Goal: Information Seeking & Learning: Find specific page/section

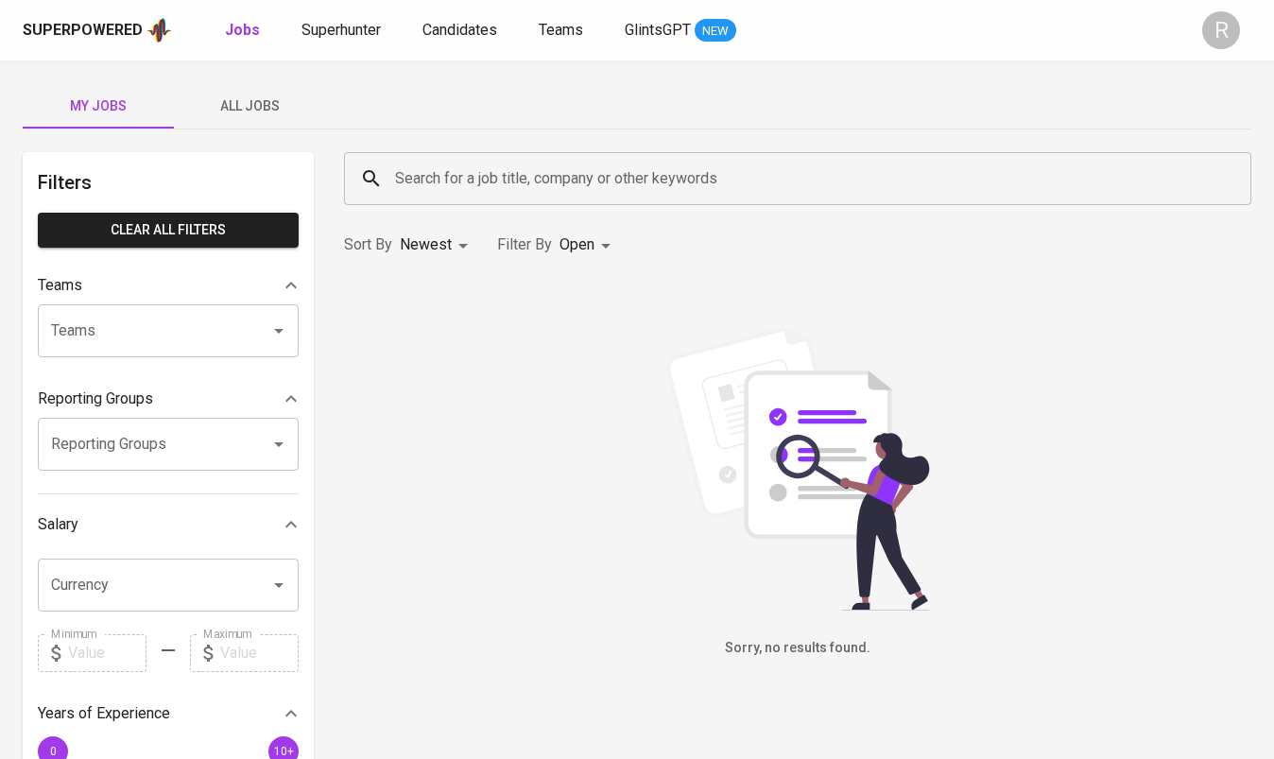
click at [525, 171] on input "Search for a job title, company or other keywords" at bounding box center [802, 179] width 824 height 36
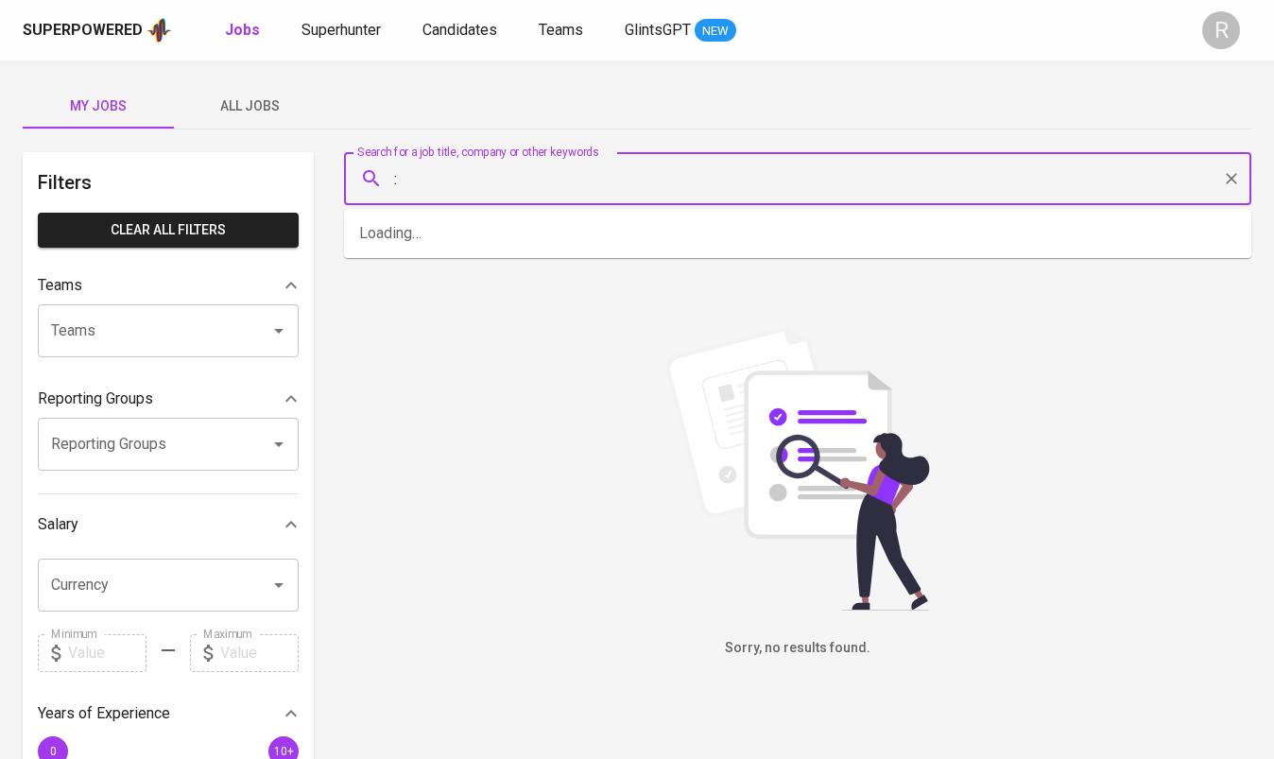
paste input "[PERSON_NAME]"
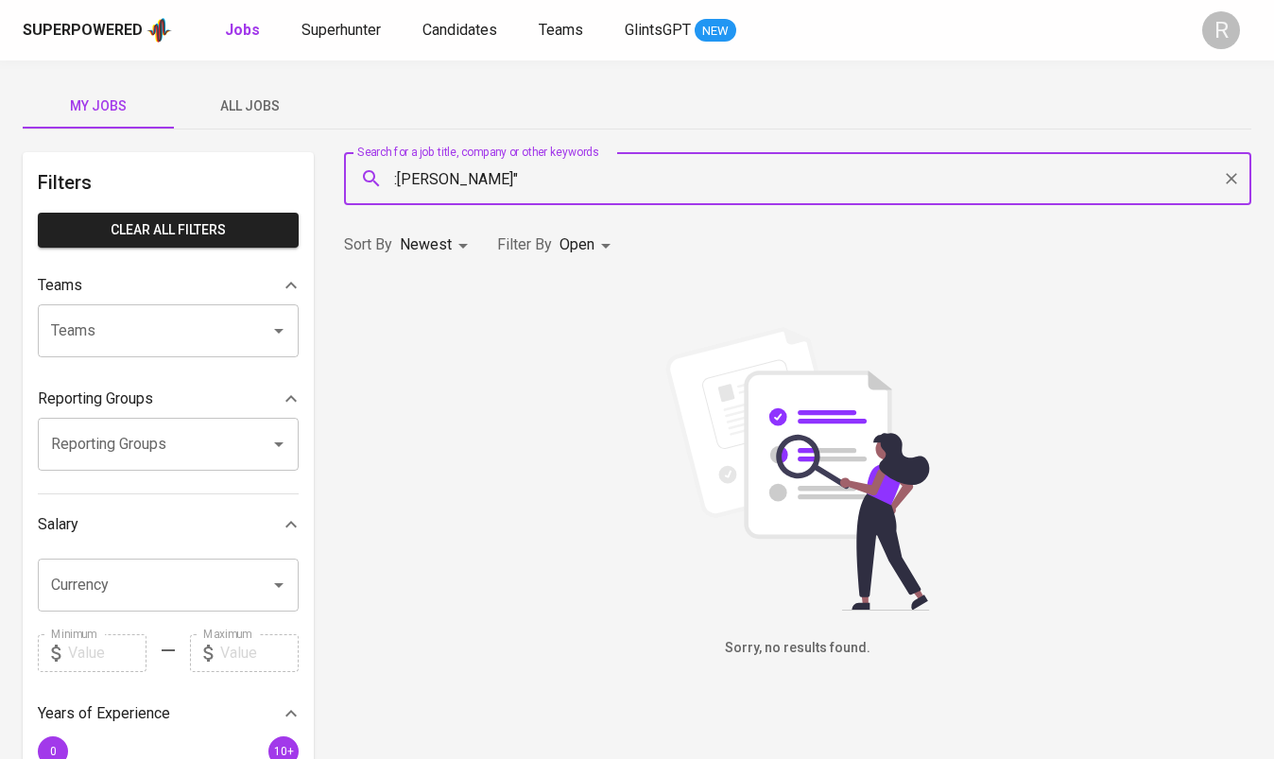
click at [450, 176] on input ":[PERSON_NAME]"" at bounding box center [802, 179] width 824 height 36
type input ""HERNA MULIANI""
click at [345, 32] on span "Superhunter" at bounding box center [340, 30] width 79 height 18
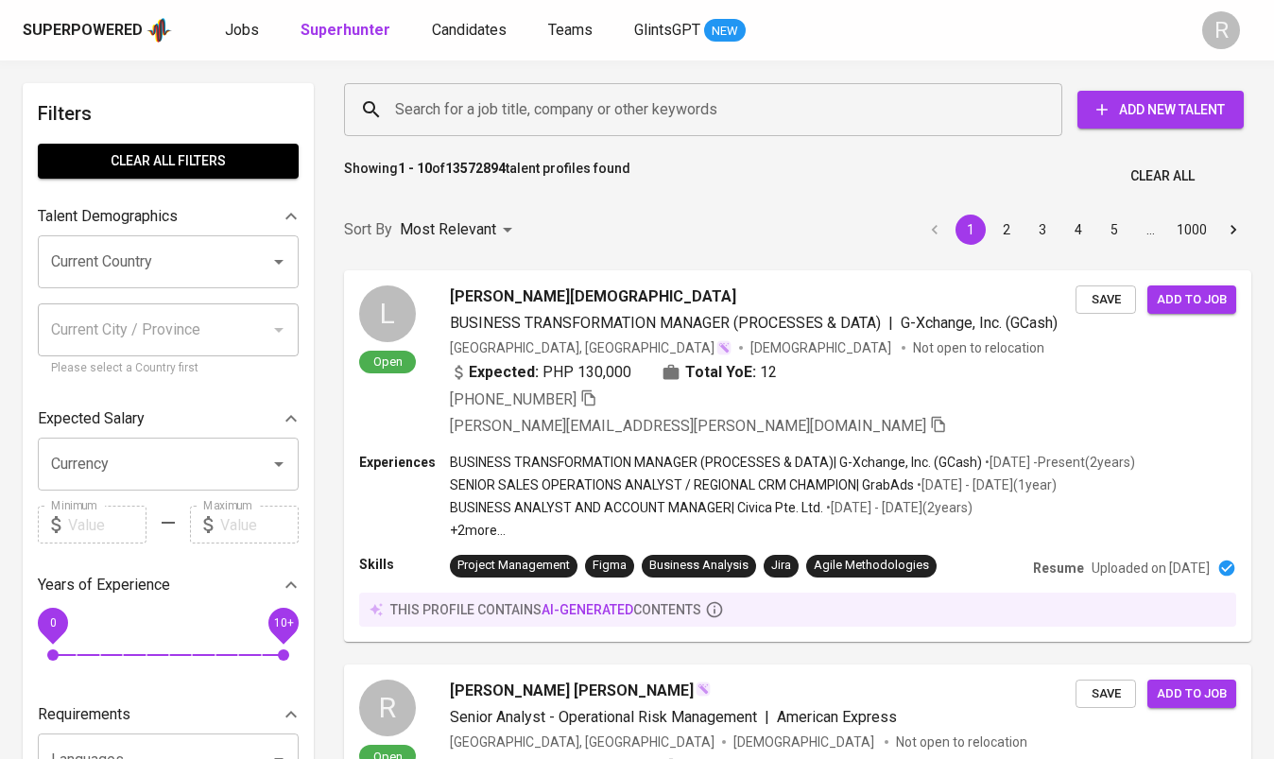
click at [485, 107] on input "Search for a job title, company or other keywords" at bounding box center [707, 110] width 635 height 36
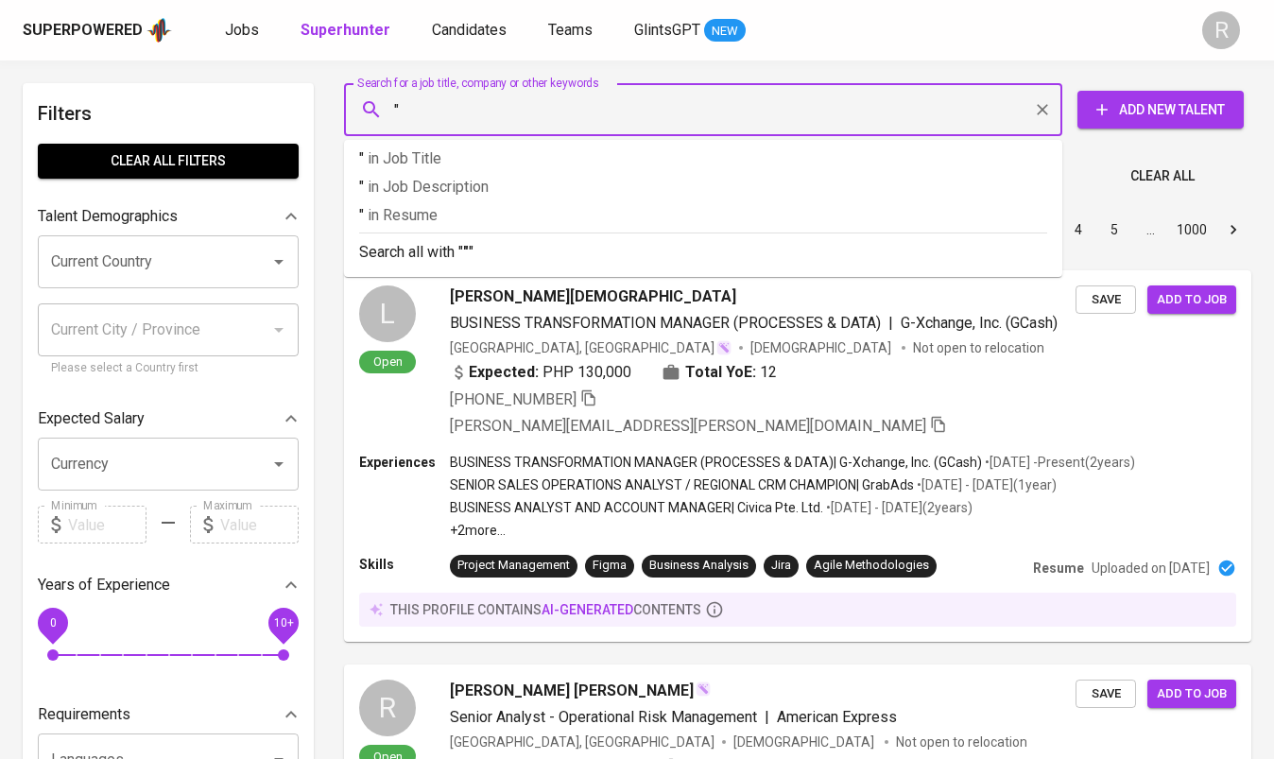
paste input "[PERSON_NAME]"
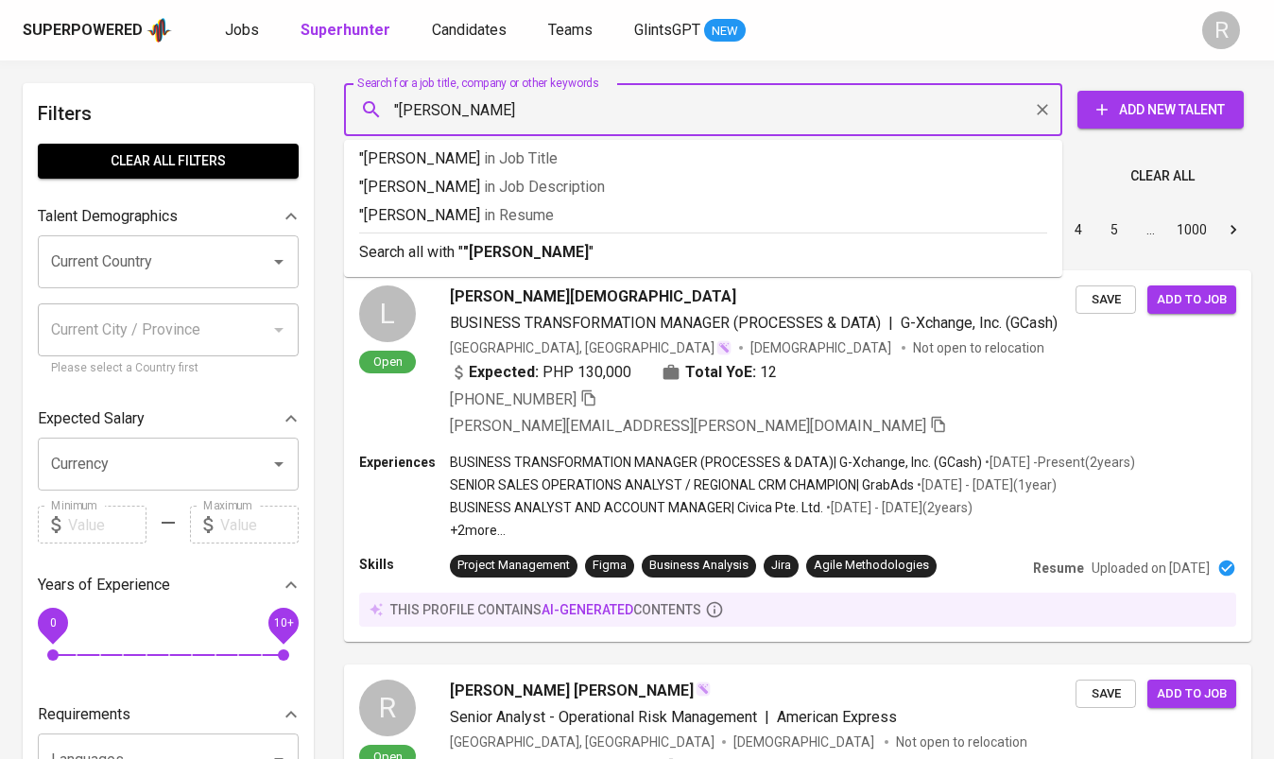
type input ""HERNA MULIANI""
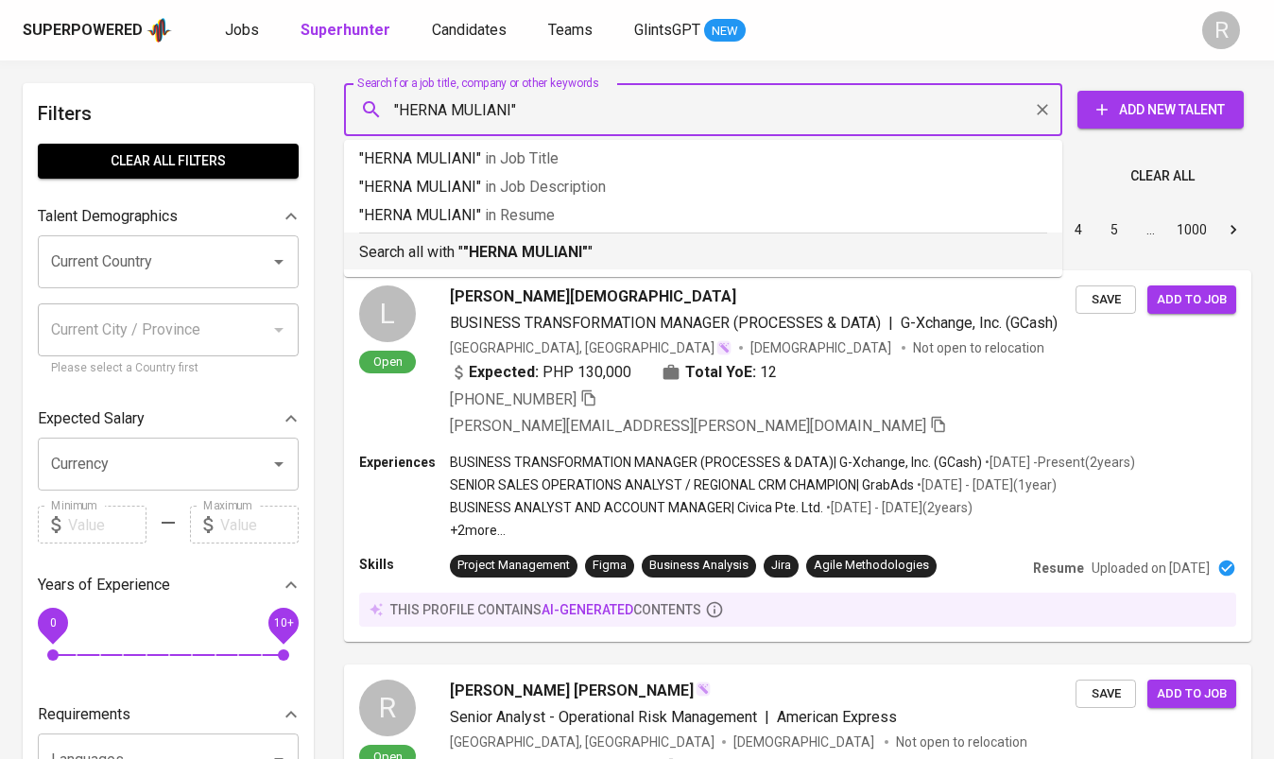
click at [550, 254] on b ""HERNA MULIANI"" at bounding box center [525, 252] width 125 height 18
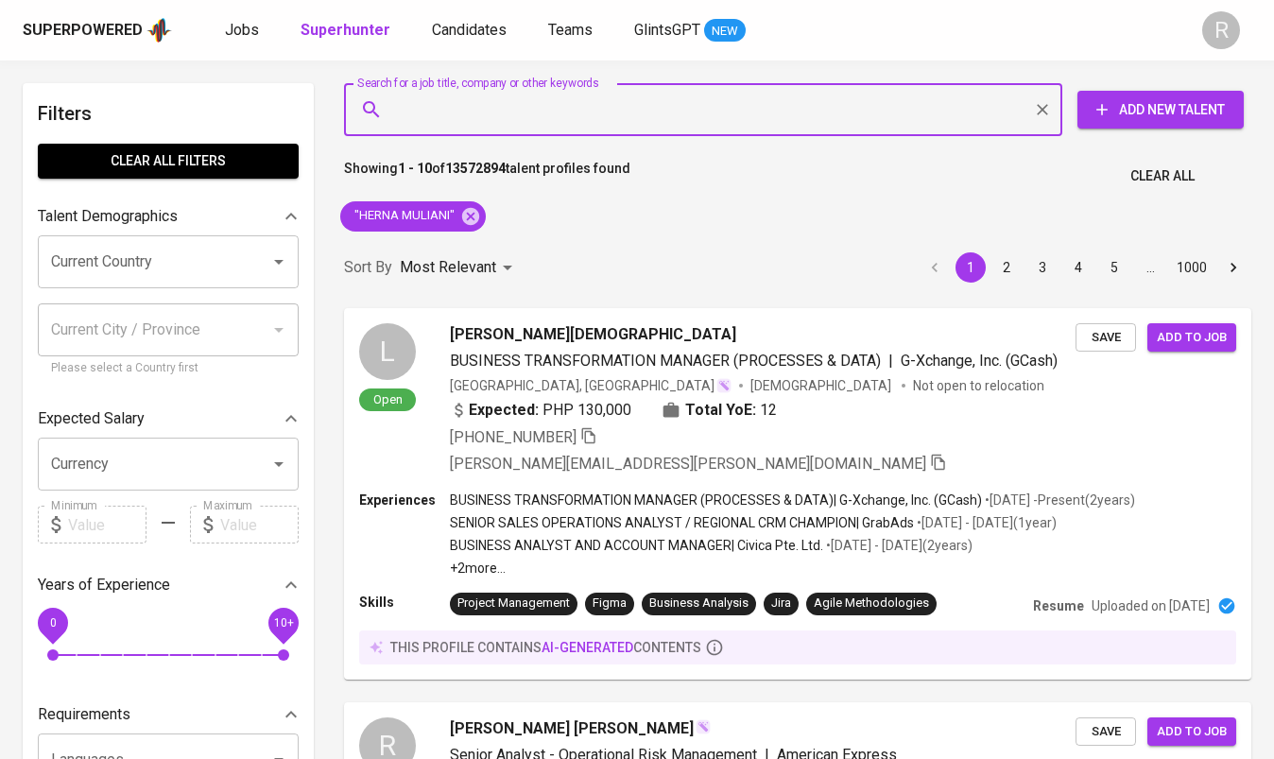
click at [508, 247] on div "Sort By Most Relevant MOST_RELEVANT 1 2 3 4 5 … 1000" at bounding box center [798, 268] width 930 height 58
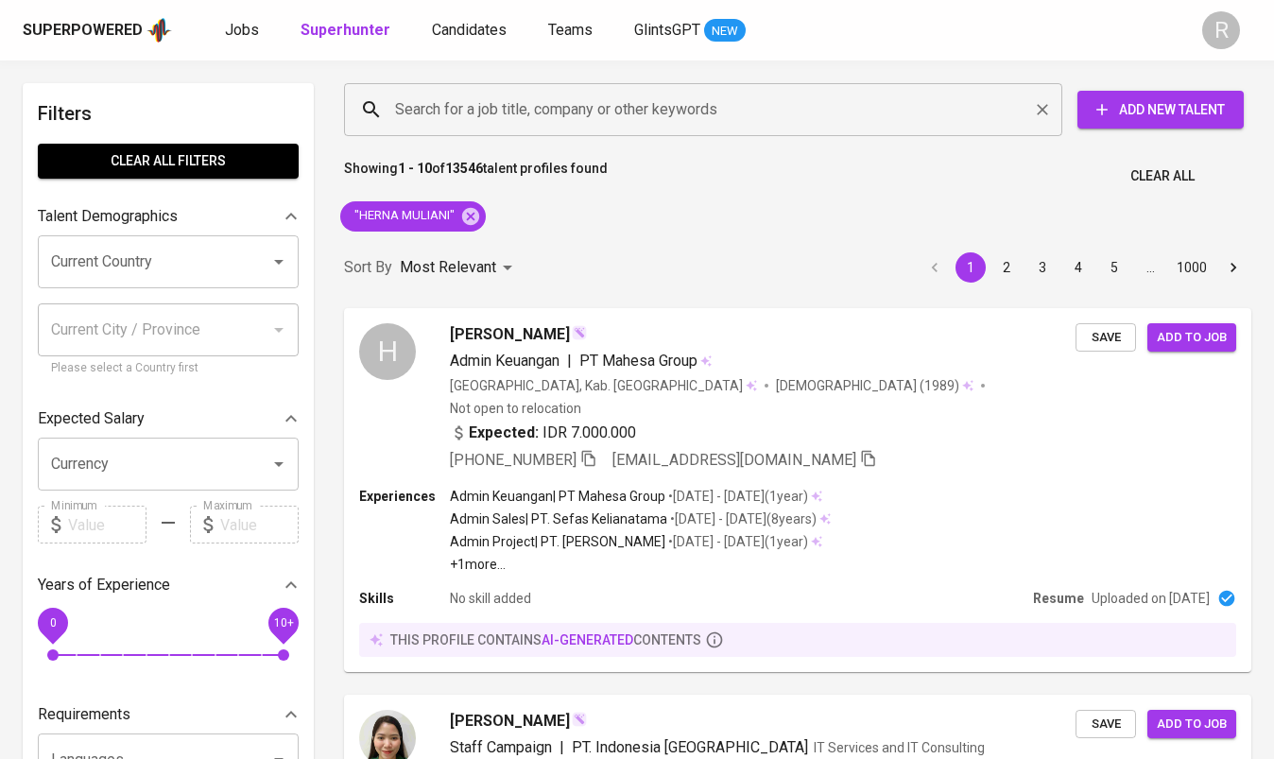
click at [595, 118] on input "Search for a job title, company or other keywords" at bounding box center [707, 110] width 635 height 36
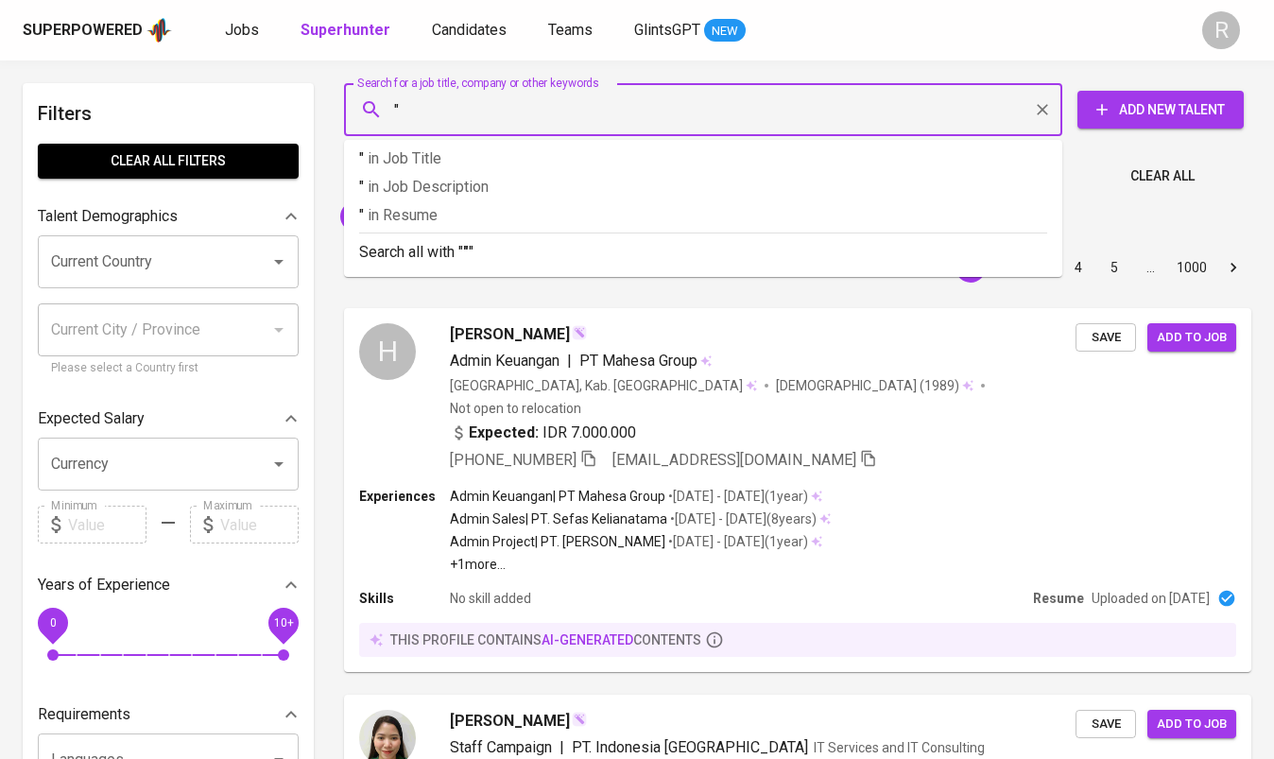
paste input "[PERSON_NAME]"
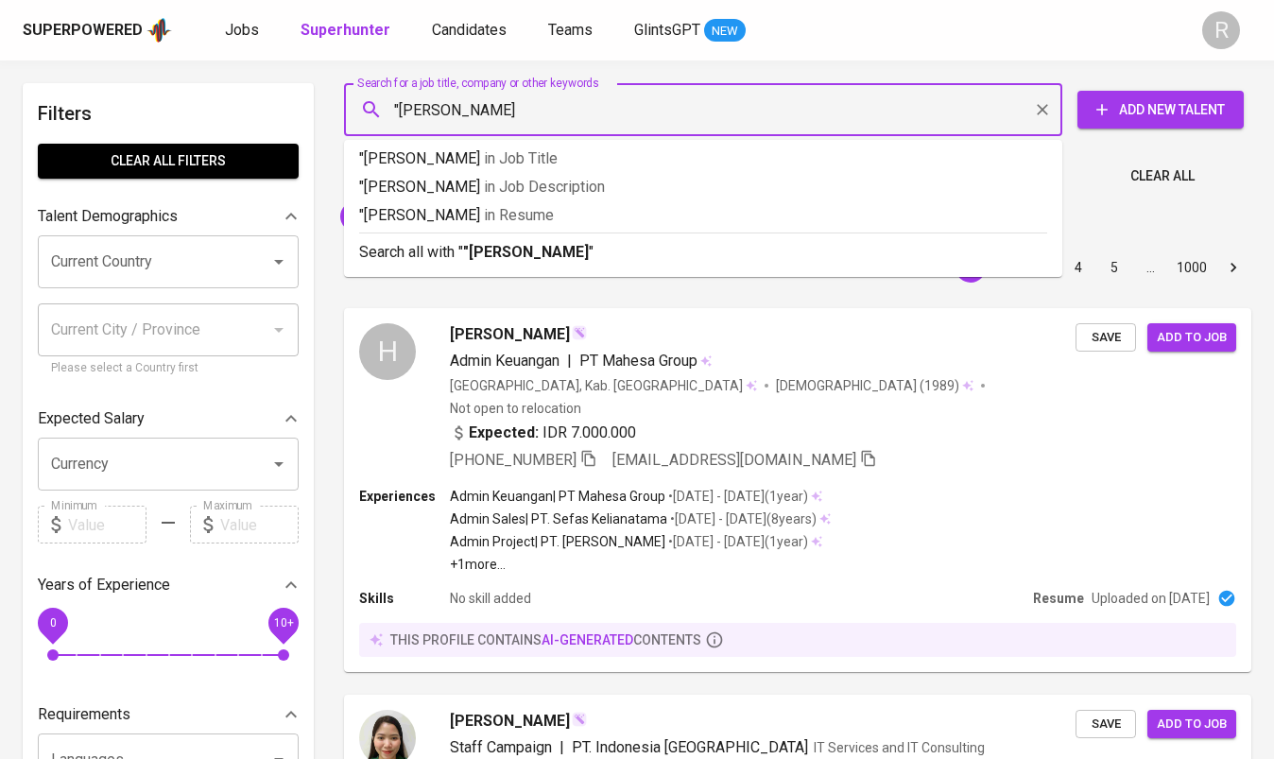
type input ""[PERSON_NAME]""
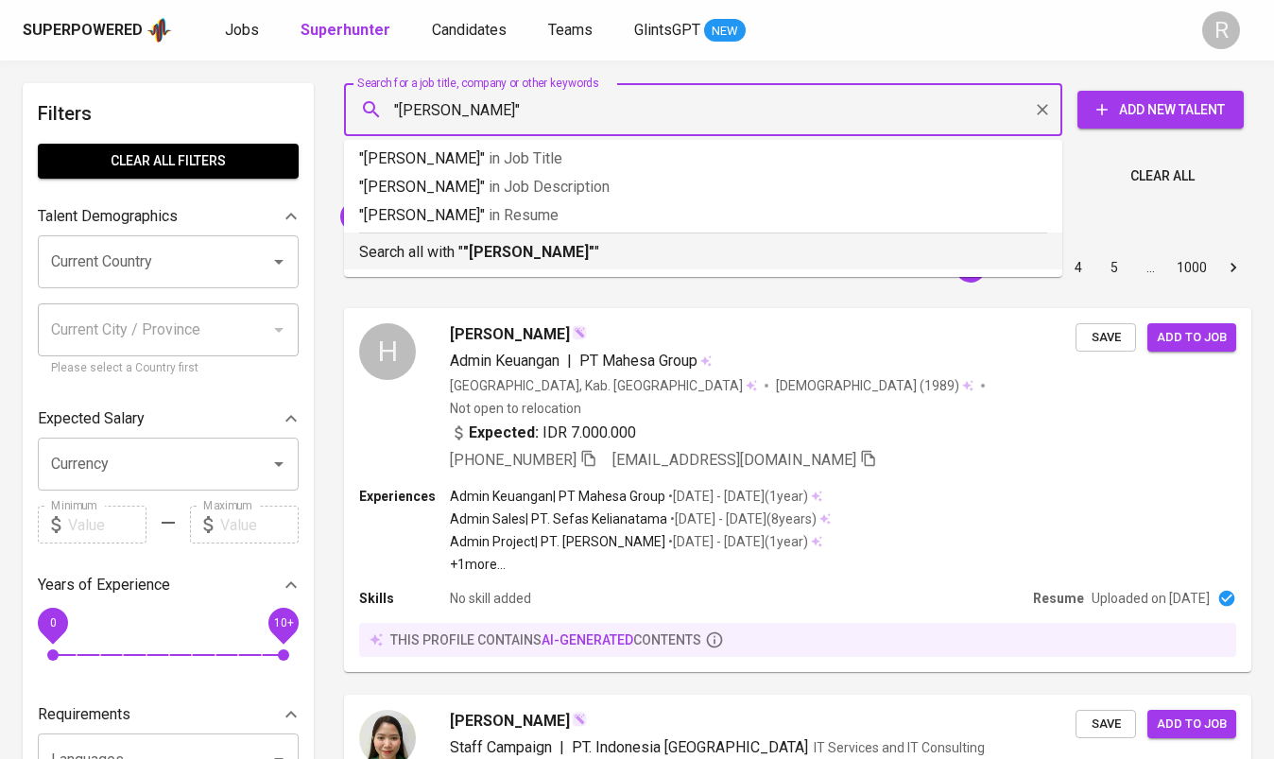
click at [553, 260] on b ""[PERSON_NAME]"" at bounding box center [528, 252] width 131 height 18
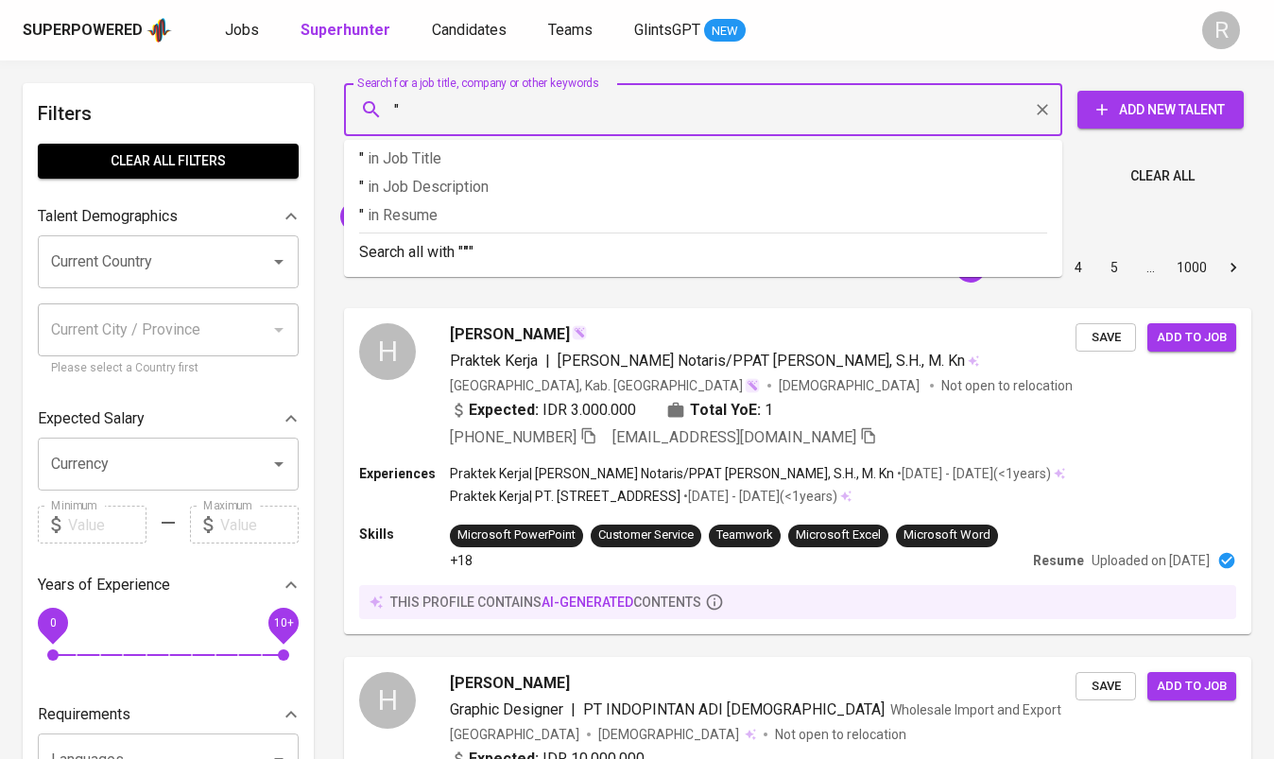
paste input "[PERSON_NAME] [PERSON_NAME] profile"
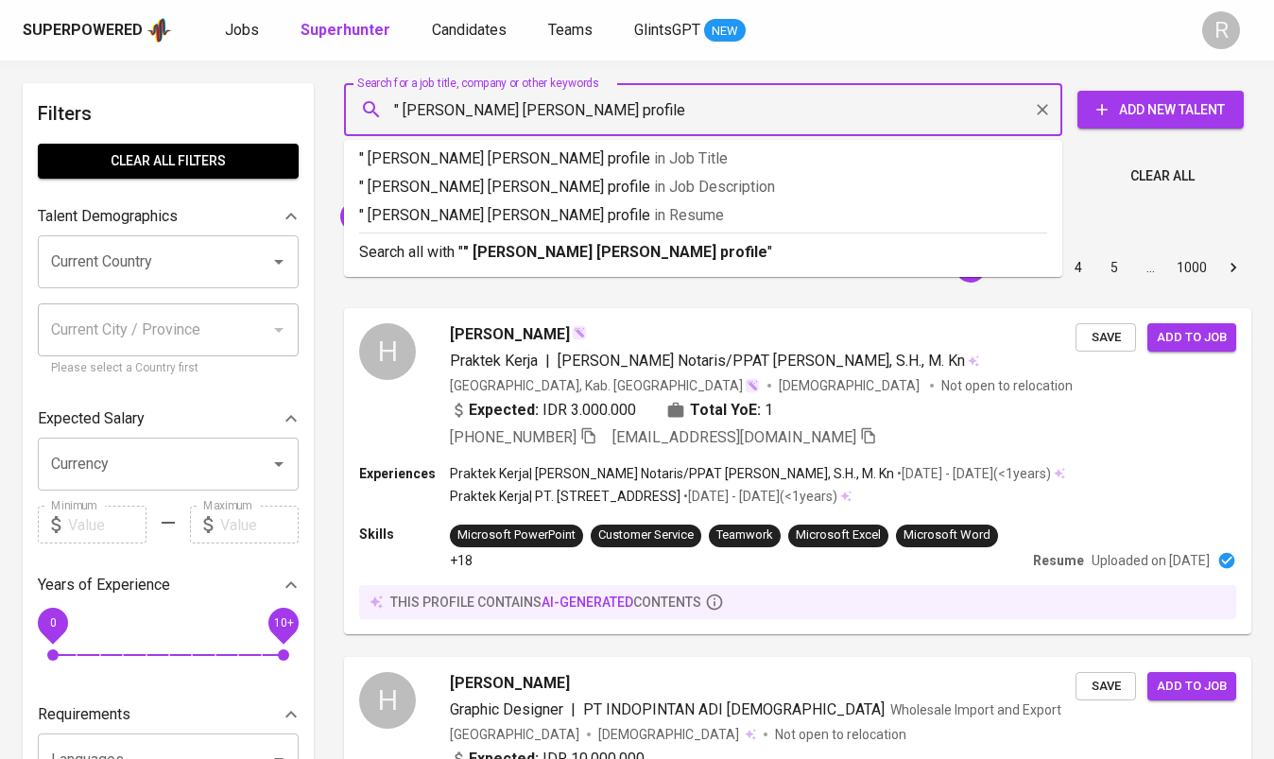
drag, startPoint x: 682, startPoint y: 112, endPoint x: 493, endPoint y: 109, distance: 189.0
click at [493, 109] on input "" [PERSON_NAME] [PERSON_NAME] profile" at bounding box center [707, 110] width 635 height 36
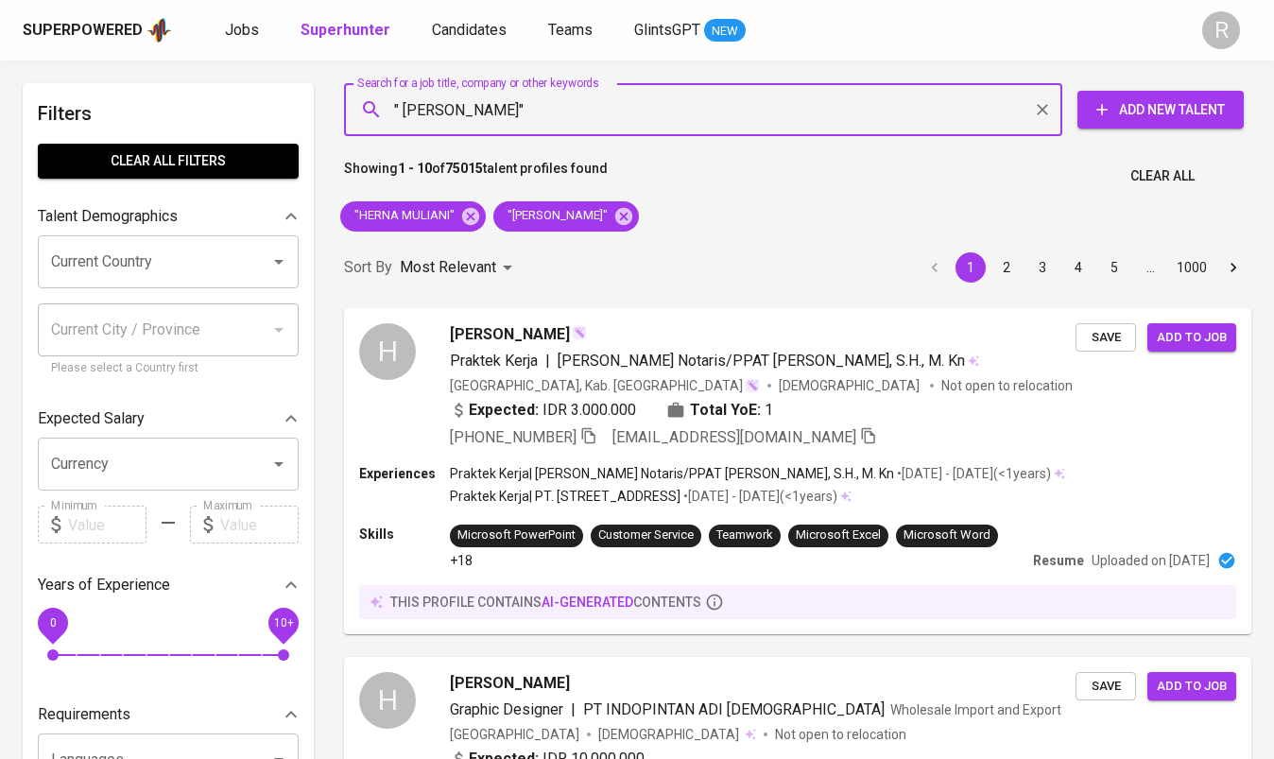
type input ""[PERSON_NAME]""
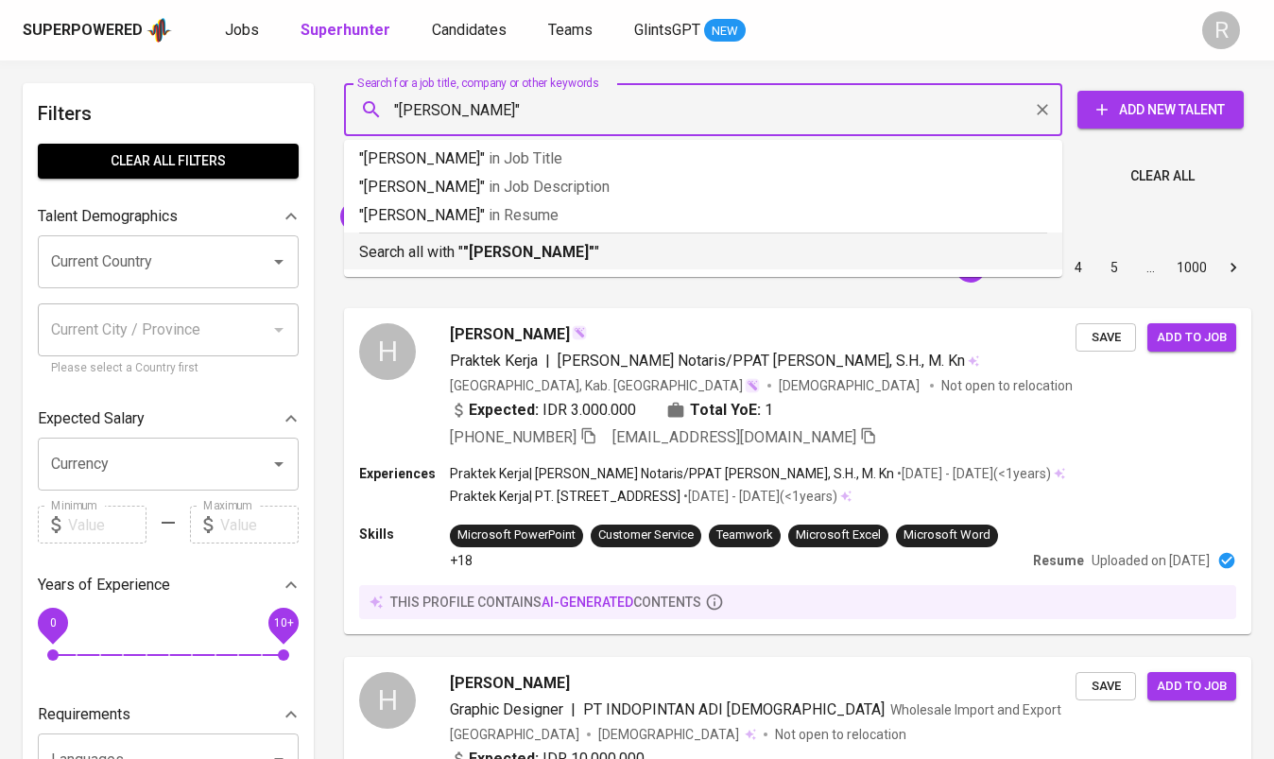
click at [527, 255] on b ""[PERSON_NAME]"" at bounding box center [528, 252] width 131 height 18
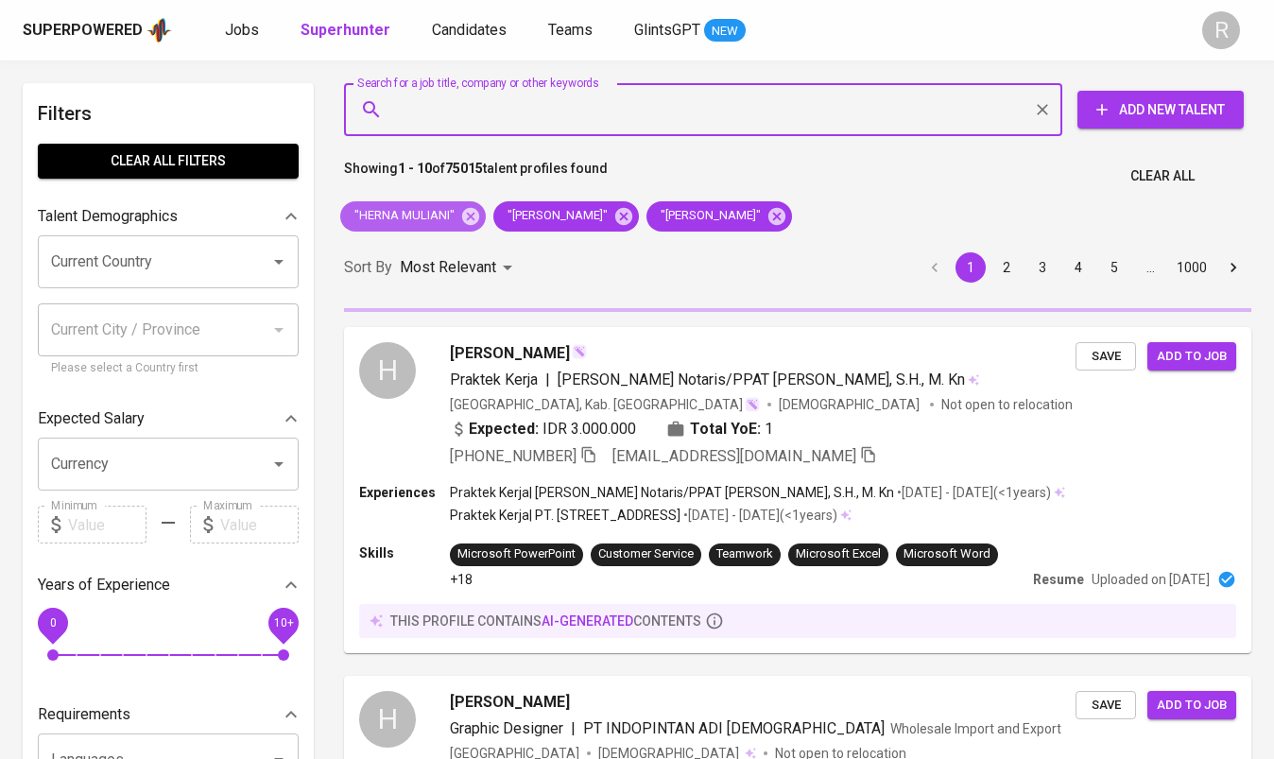
click at [470, 218] on icon at bounding box center [470, 215] width 17 height 17
click at [664, 216] on div ""HERNA MULIANI" "[PERSON_NAME]" "[PERSON_NAME]"" at bounding box center [566, 216] width 467 height 45
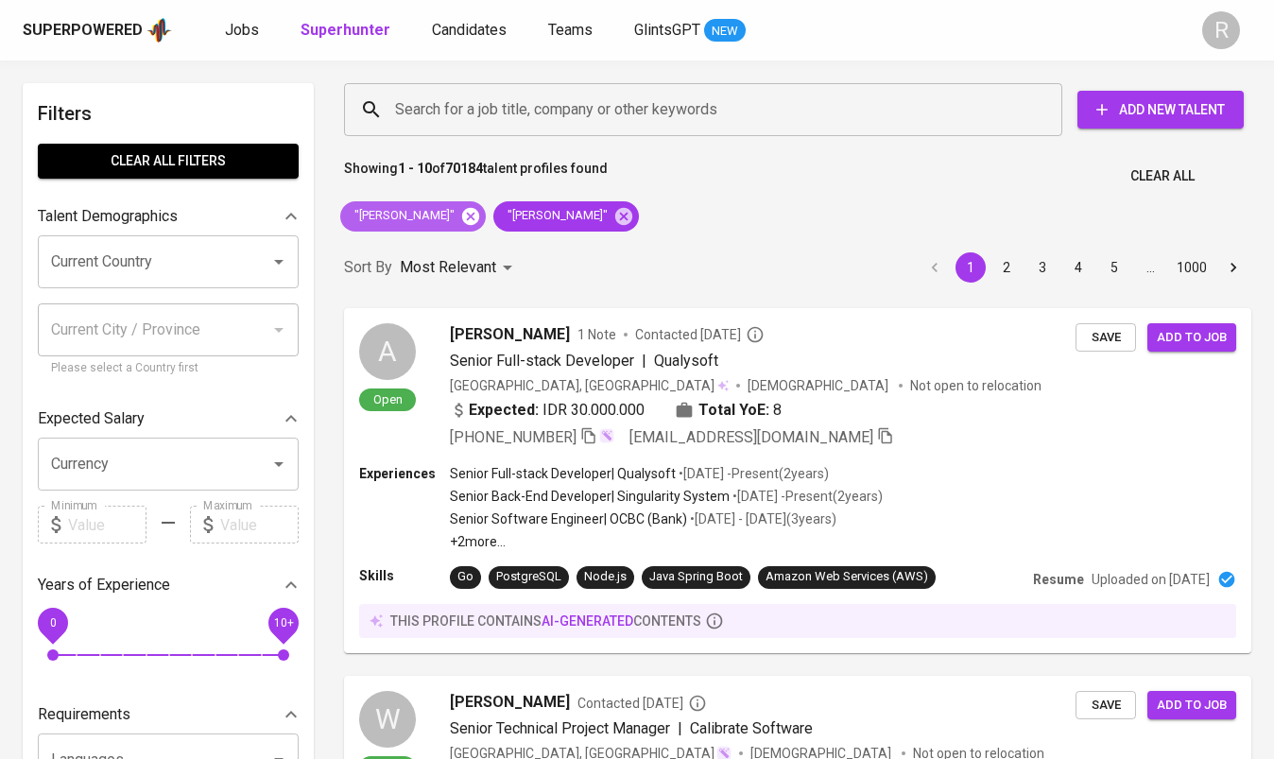
click at [479, 217] on icon at bounding box center [470, 215] width 17 height 17
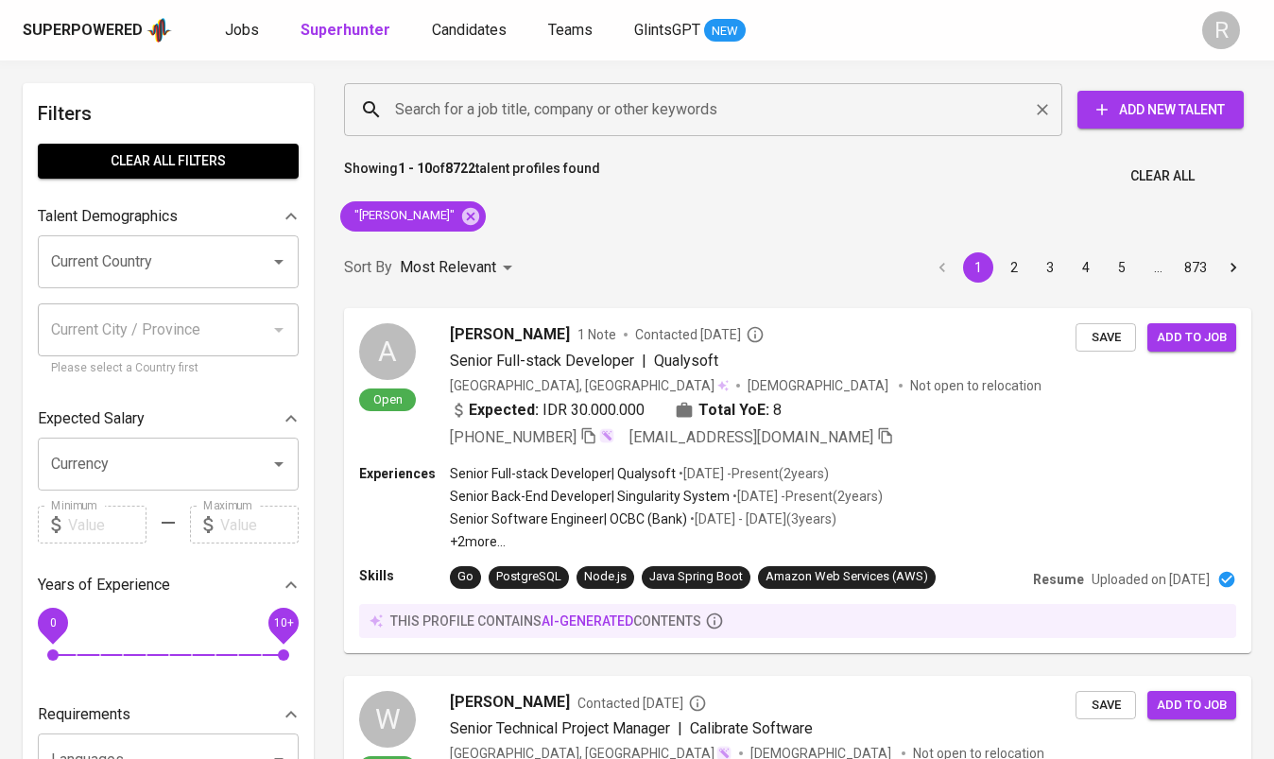
click at [508, 105] on input "Search for a job title, company or other keywords" at bounding box center [707, 110] width 635 height 36
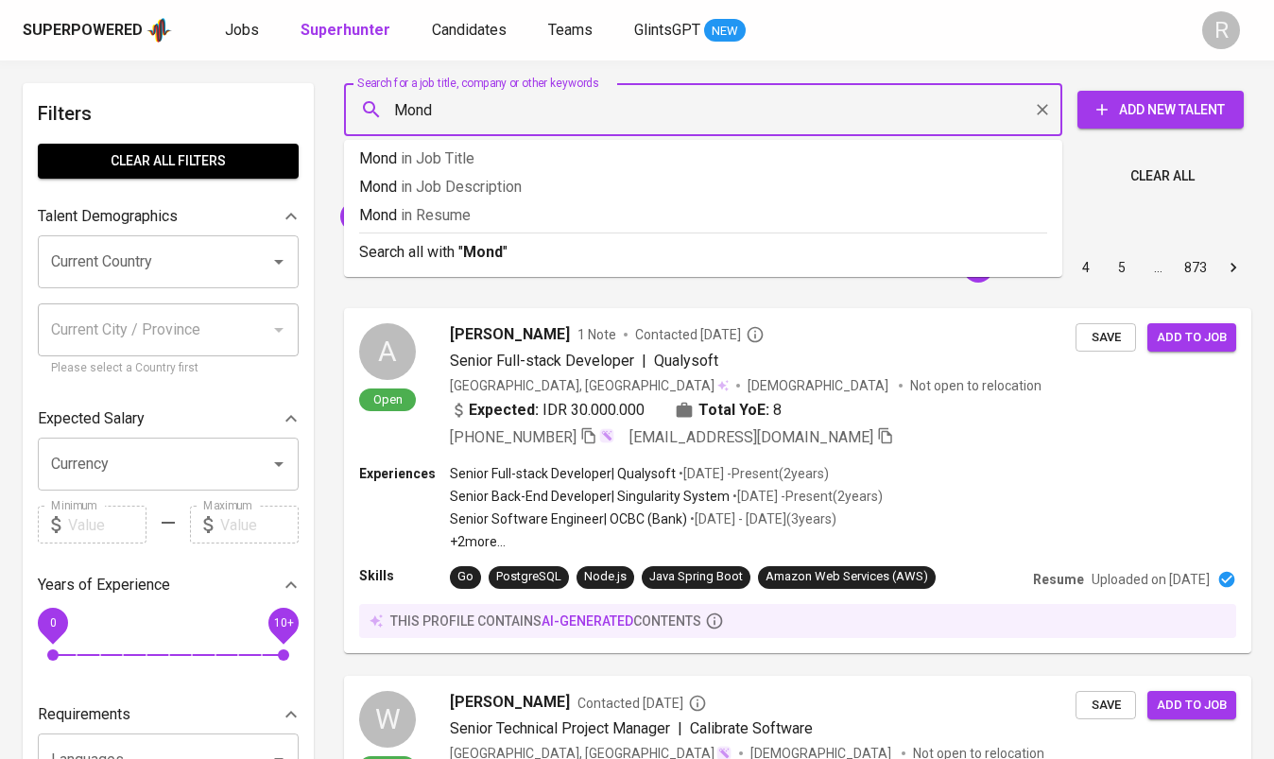
type input "Monde"
click at [483, 257] on p "Most Relevant" at bounding box center [448, 267] width 96 height 23
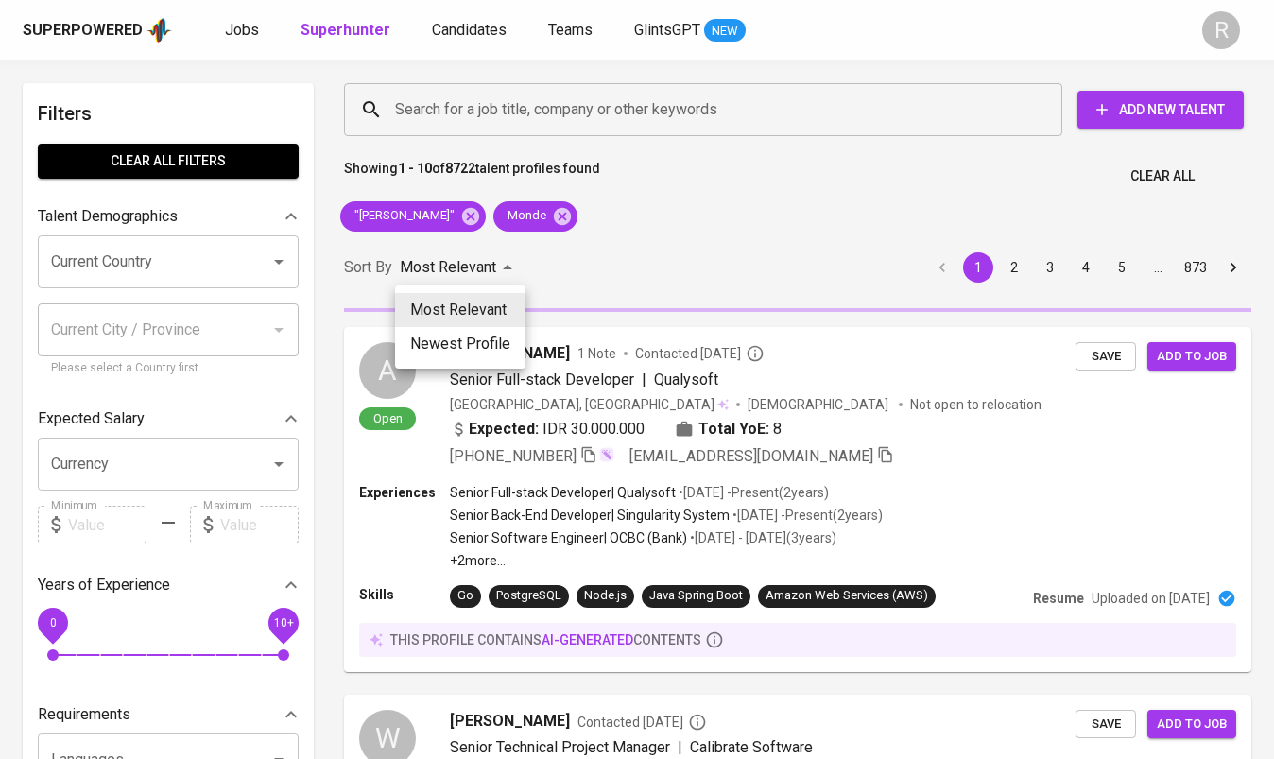
click at [668, 245] on div at bounding box center [637, 379] width 1274 height 759
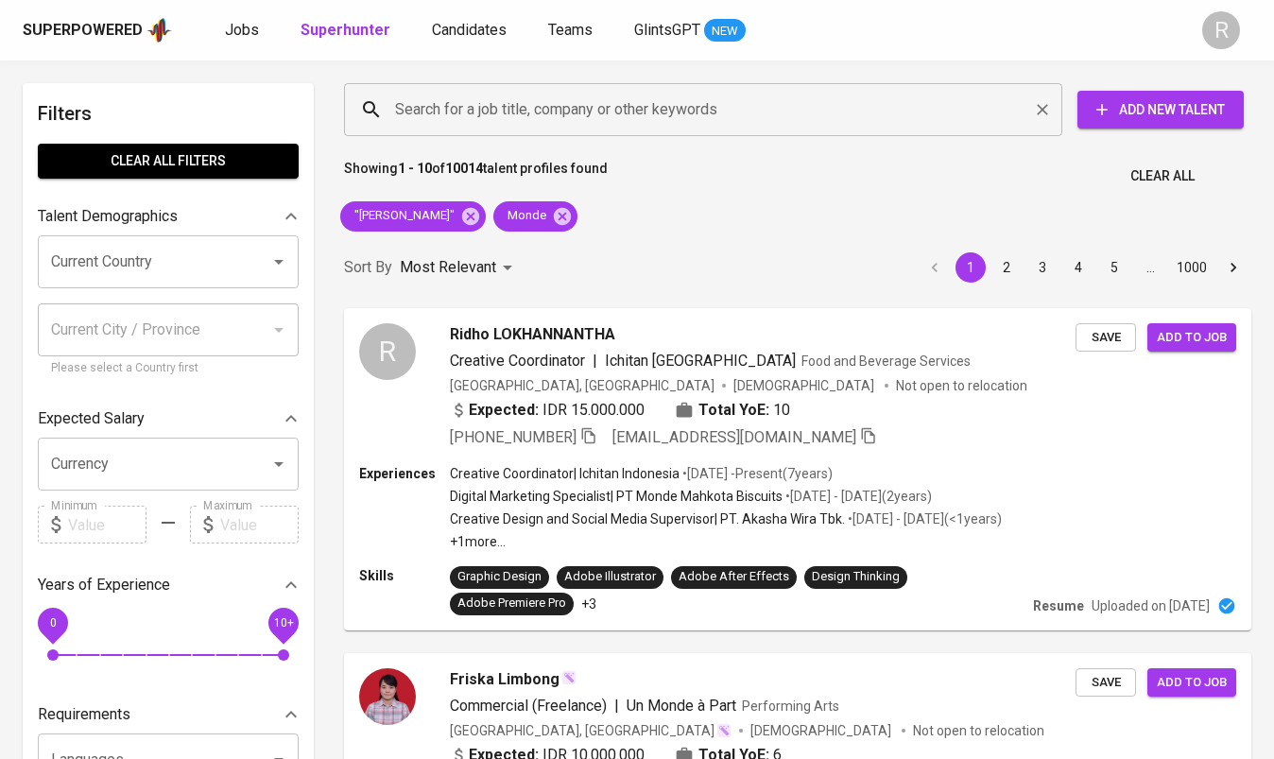
click at [525, 121] on input "Search for a job title, company or other keywords" at bounding box center [707, 110] width 635 height 36
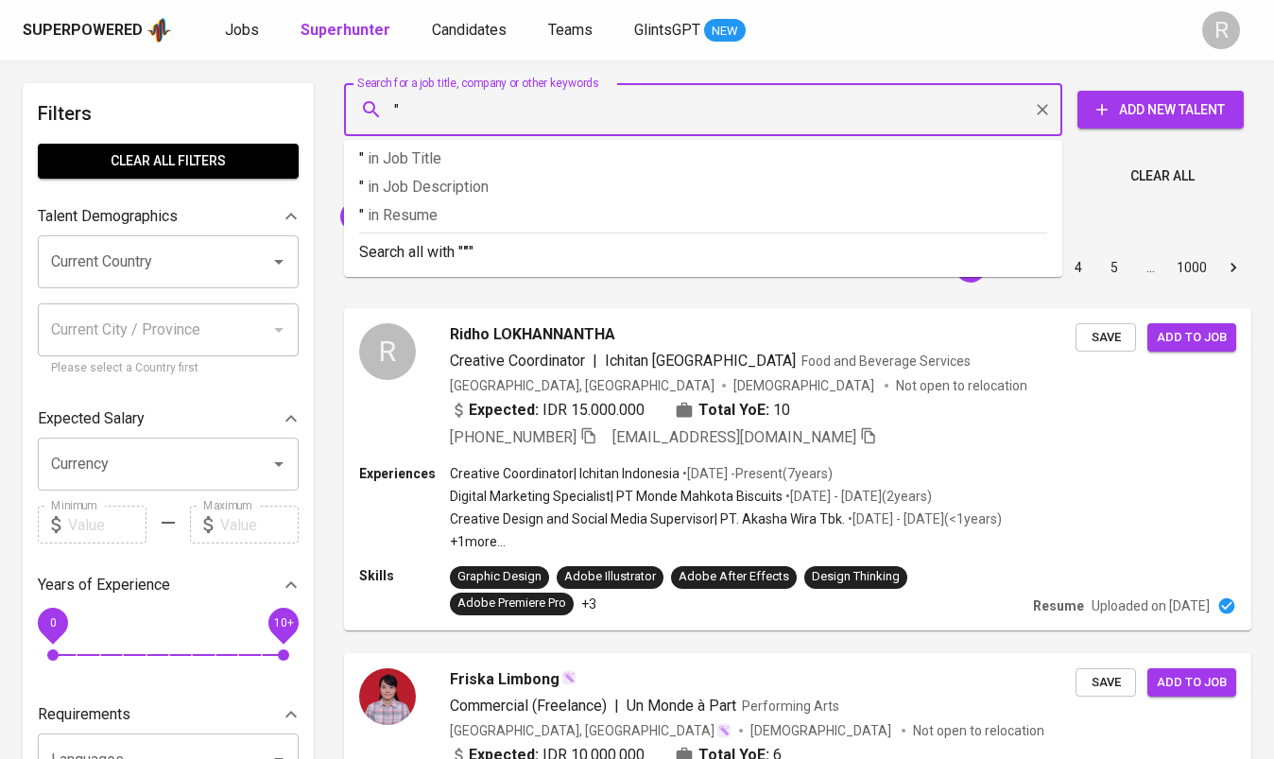
paste input "[PERSON_NAME] [PERSON_NAME] [PERSON_NAME] profile"
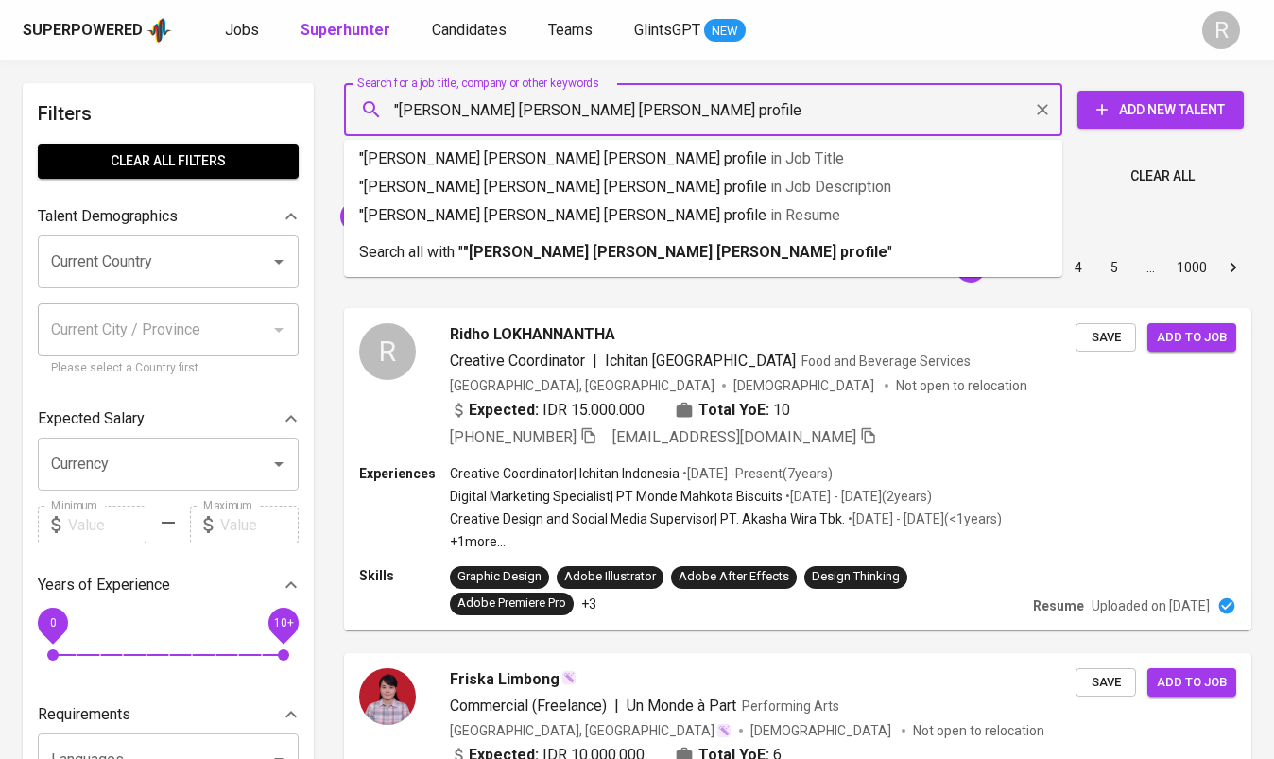
drag, startPoint x: 784, startPoint y: 111, endPoint x: 545, endPoint y: 109, distance: 239.1
click at [545, 109] on input ""[PERSON_NAME] [PERSON_NAME] [PERSON_NAME] profile" at bounding box center [707, 110] width 635 height 36
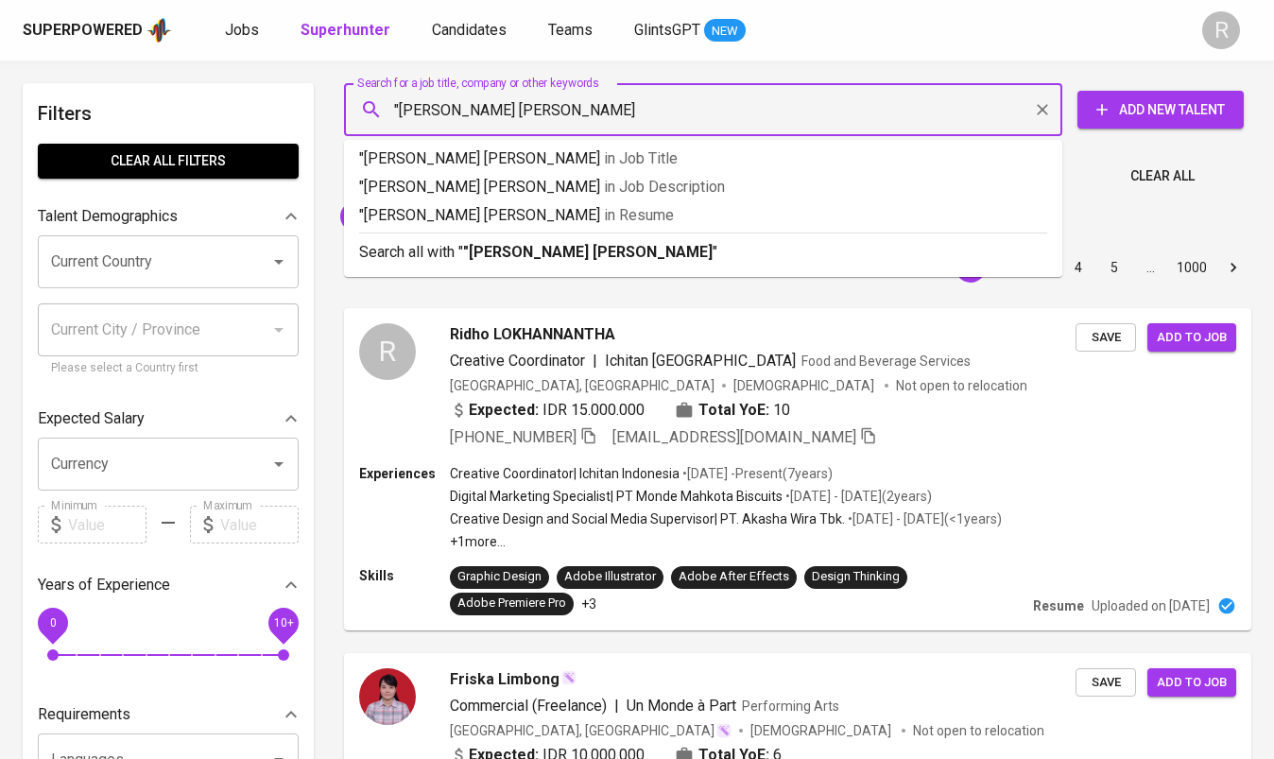
type input ""[PERSON_NAME] [PERSON_NAME]""
click at [560, 252] on b ""[PERSON_NAME] [PERSON_NAME]"" at bounding box center [590, 252] width 255 height 18
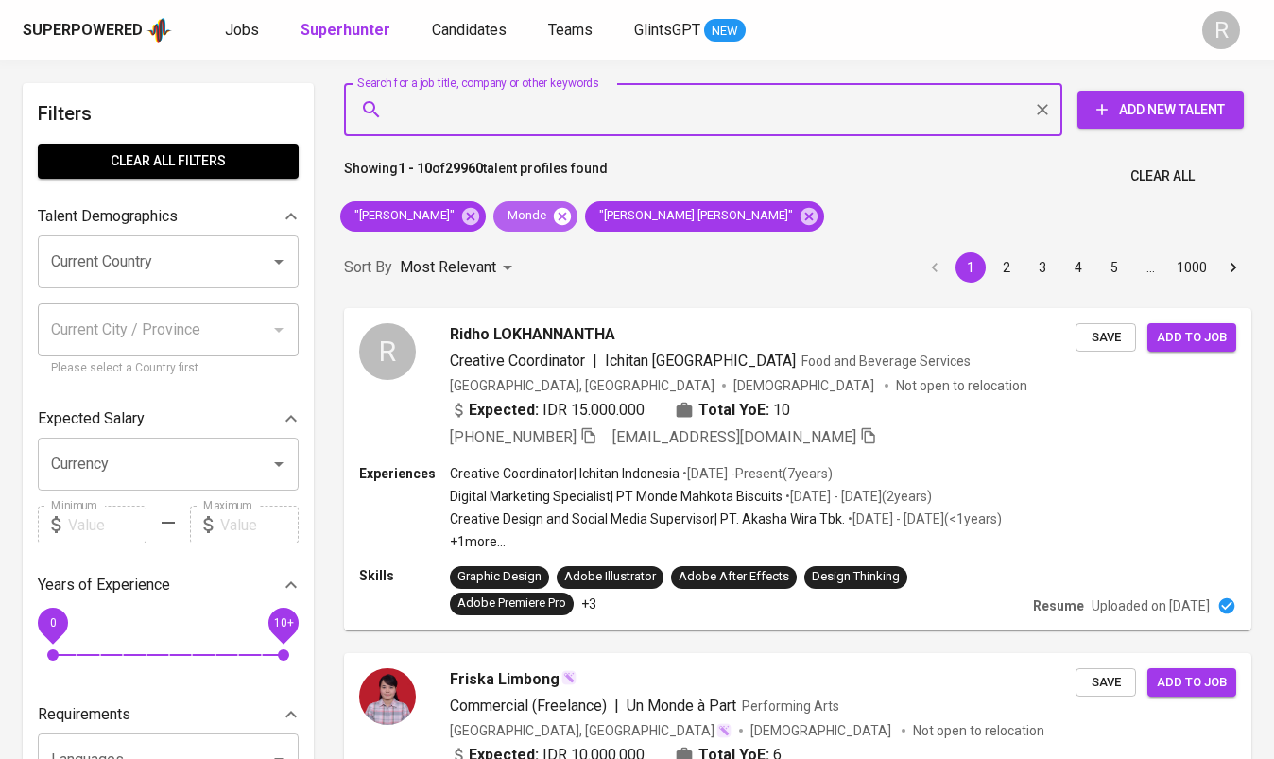
click at [552, 214] on icon at bounding box center [562, 216] width 21 height 21
click at [462, 215] on icon at bounding box center [470, 215] width 17 height 17
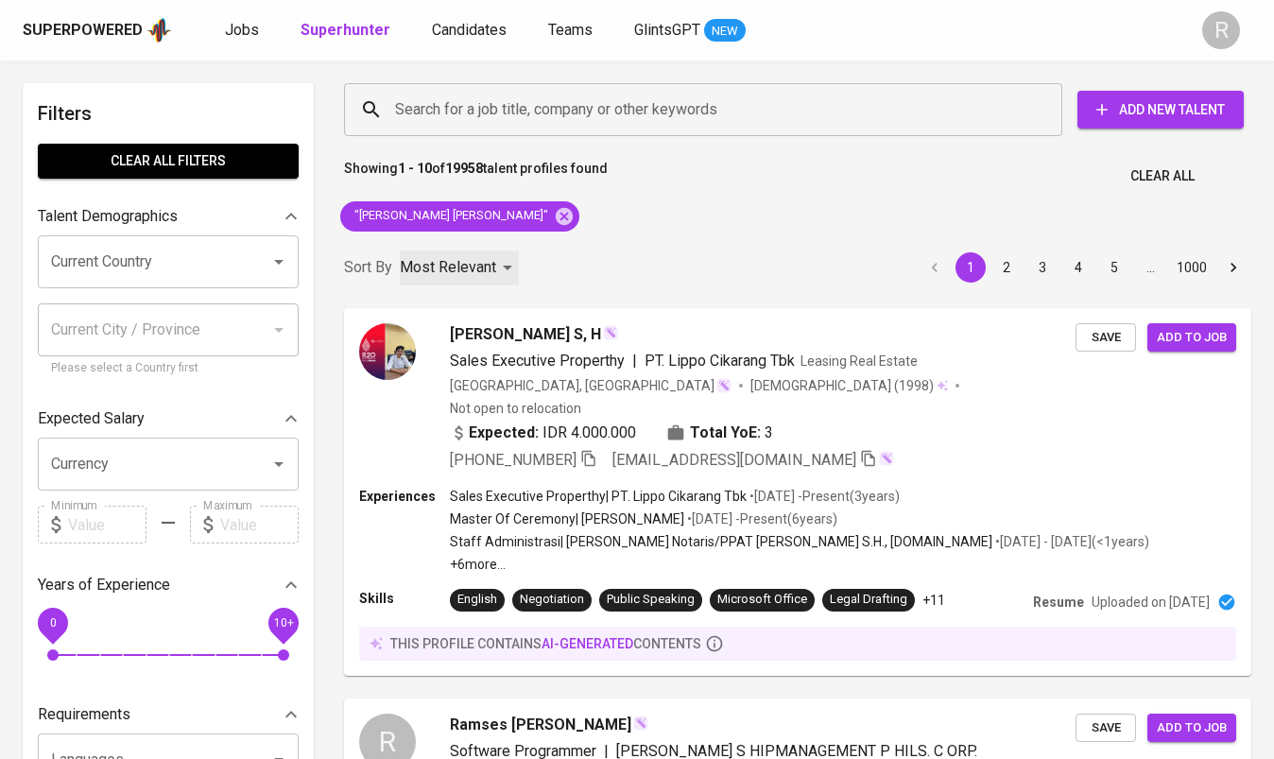
click at [465, 268] on p "Most Relevant" at bounding box center [448, 267] width 96 height 23
click at [691, 241] on div at bounding box center [637, 379] width 1274 height 759
